Goal: Information Seeking & Learning: Check status

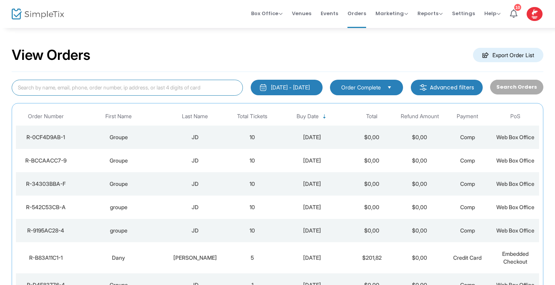
click at [38, 87] on input at bounding box center [127, 88] width 231 height 16
type input "g"
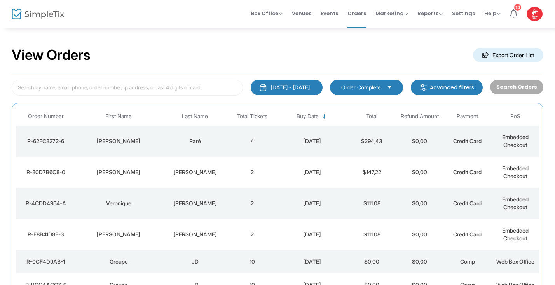
scroll to position [134, 0]
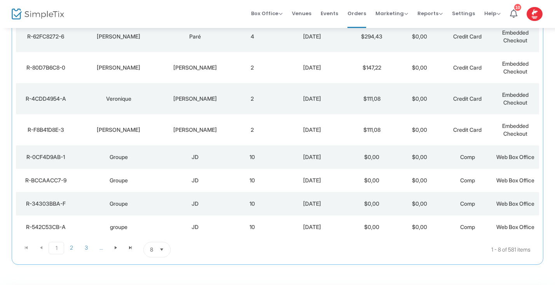
scroll to position [129, 0]
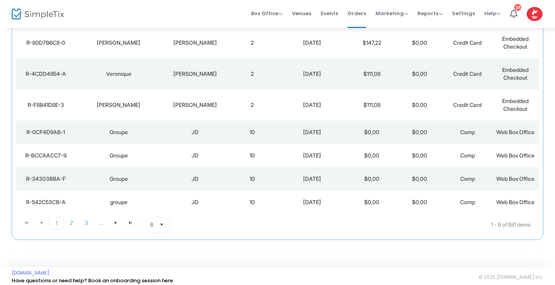
click at [162, 223] on span "Select" at bounding box center [162, 225] width 13 height 13
click at [156, 194] on span "50" at bounding box center [153, 193] width 7 height 8
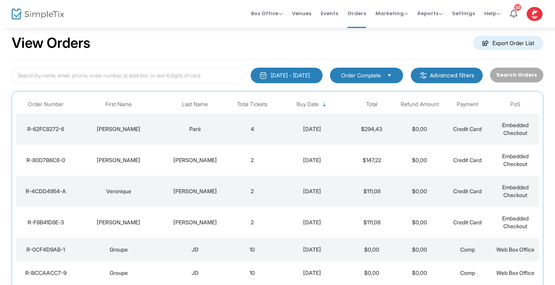
scroll to position [0, 0]
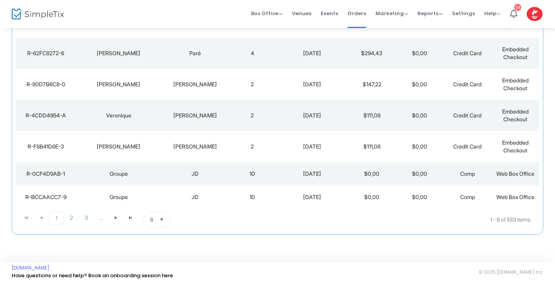
scroll to position [150, 0]
click at [162, 218] on span "Select" at bounding box center [162, 220] width 13 height 13
click at [156, 192] on span "50" at bounding box center [153, 188] width 7 height 8
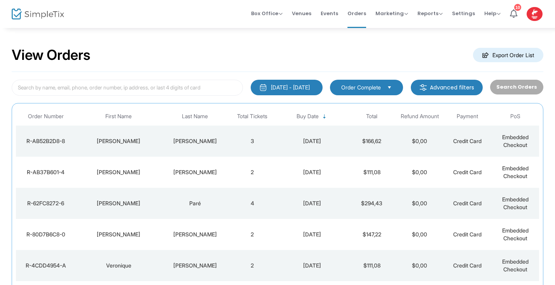
scroll to position [0, 0]
click at [234, 146] on td "1" at bounding box center [253, 141] width 48 height 31
click at [0, 0] on span at bounding box center [0, 0] width 0 height 0
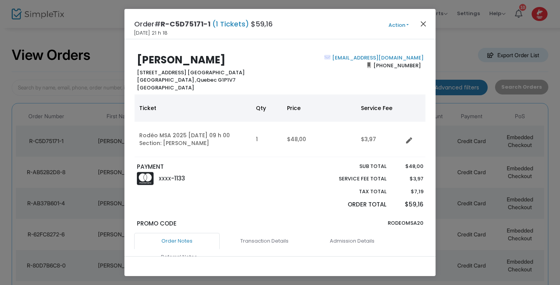
click at [427, 26] on button "Close" at bounding box center [423, 24] width 10 height 10
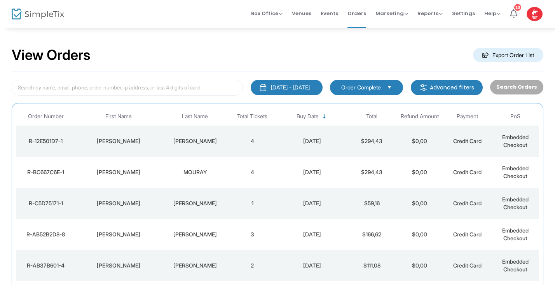
drag, startPoint x: 38, startPoint y: 0, endPoint x: 19, endPoint y: 17, distance: 25.9
click at [19, 17] on img at bounding box center [38, 14] width 52 height 11
